Goal: Task Accomplishment & Management: Manage account settings

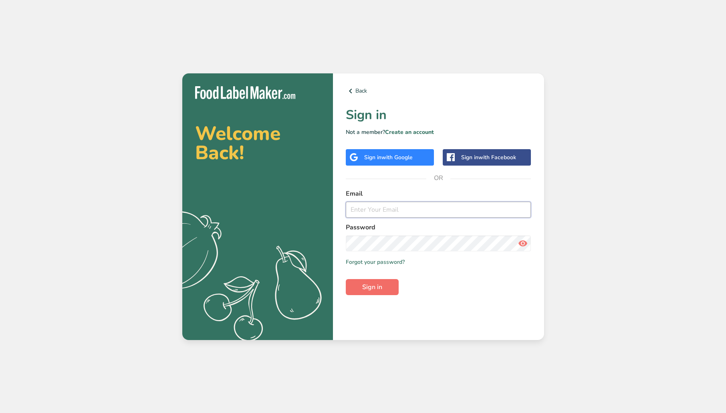
type input "[EMAIL_ADDRESS][DOMAIN_NAME]"
click at [382, 282] on span "Sign in" at bounding box center [372, 287] width 20 height 10
